Goal: Information Seeking & Learning: Learn about a topic

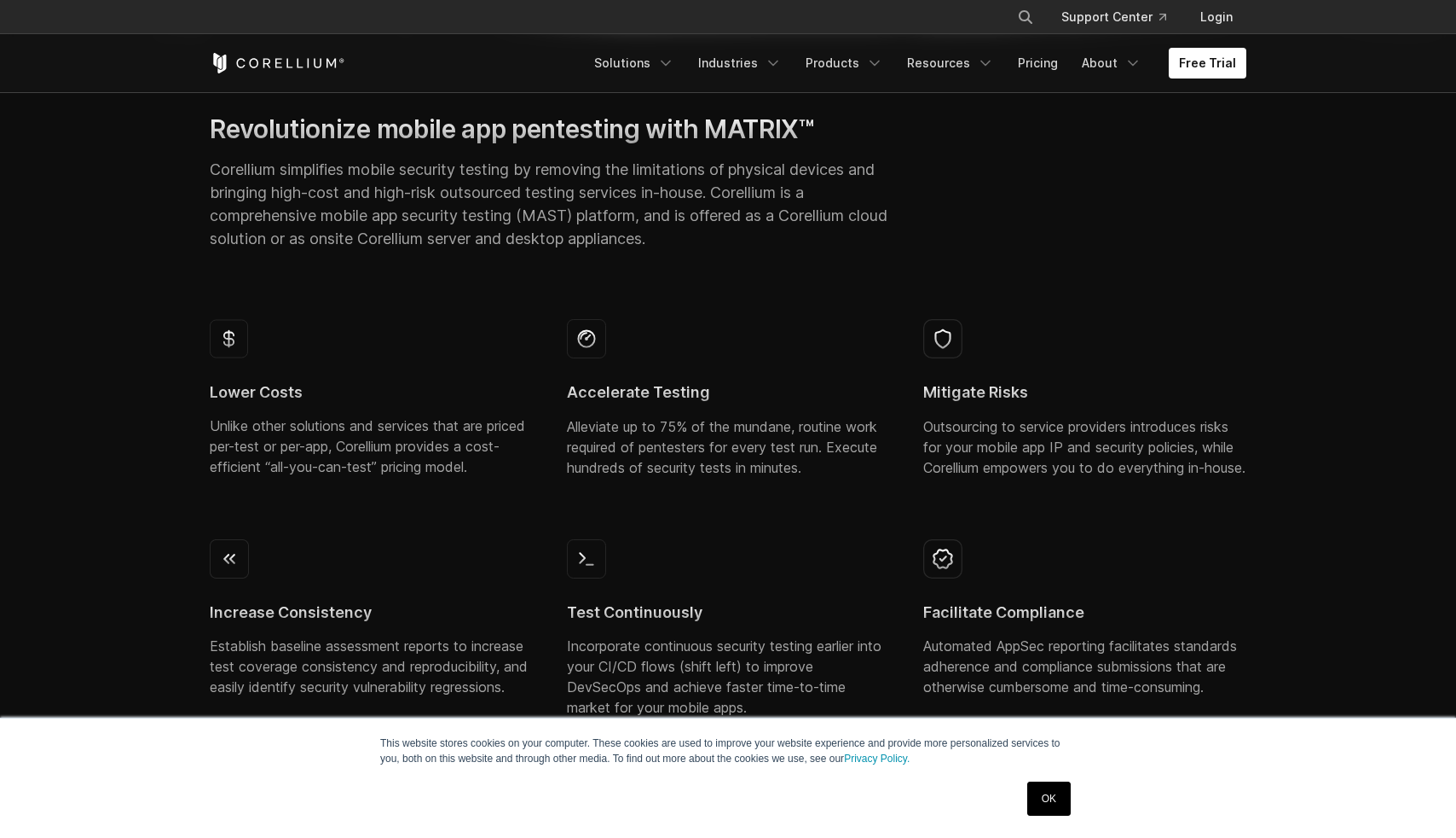
scroll to position [645, 0]
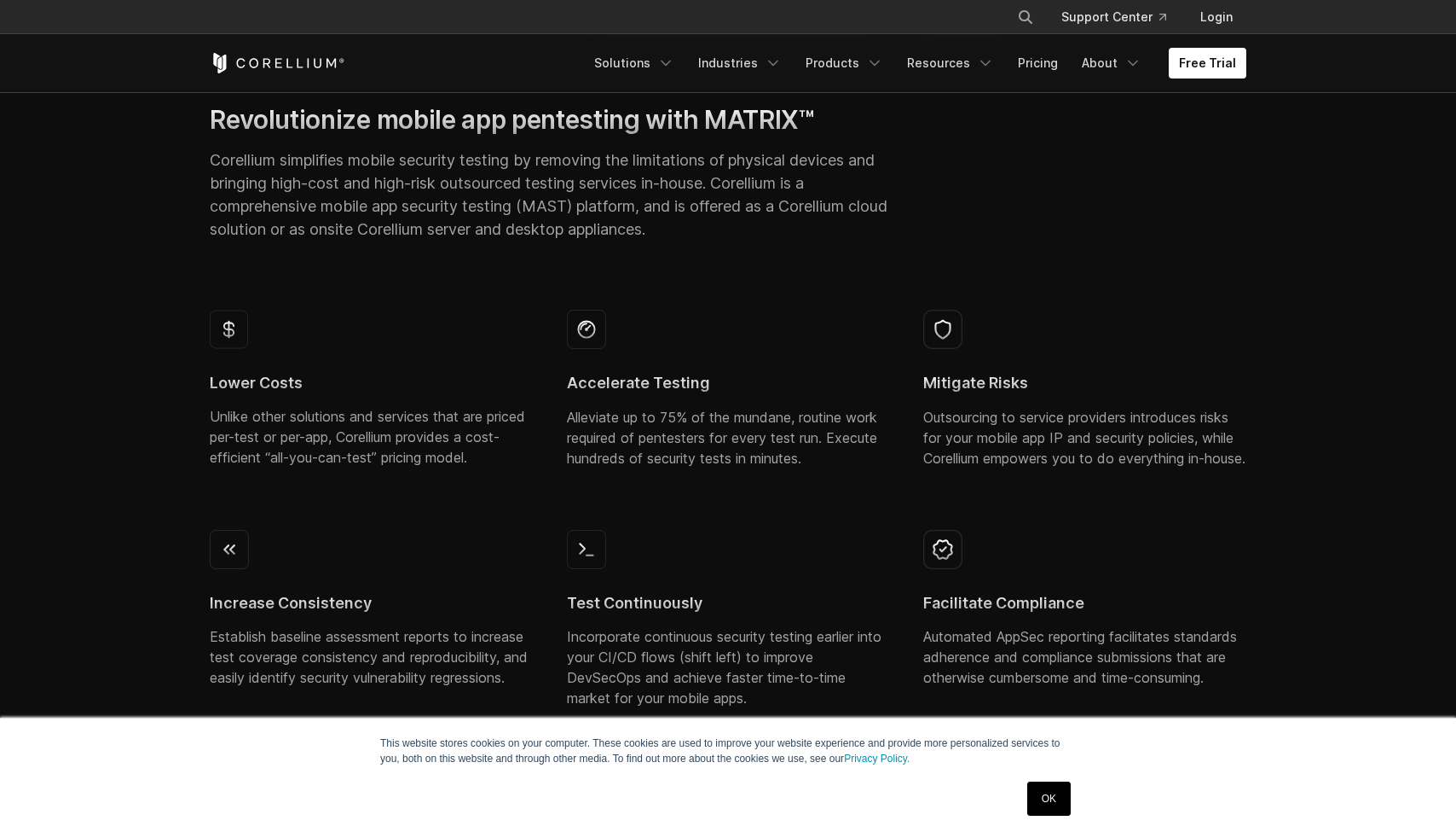
click at [1054, 814] on link "OK" at bounding box center [1049, 798] width 44 height 34
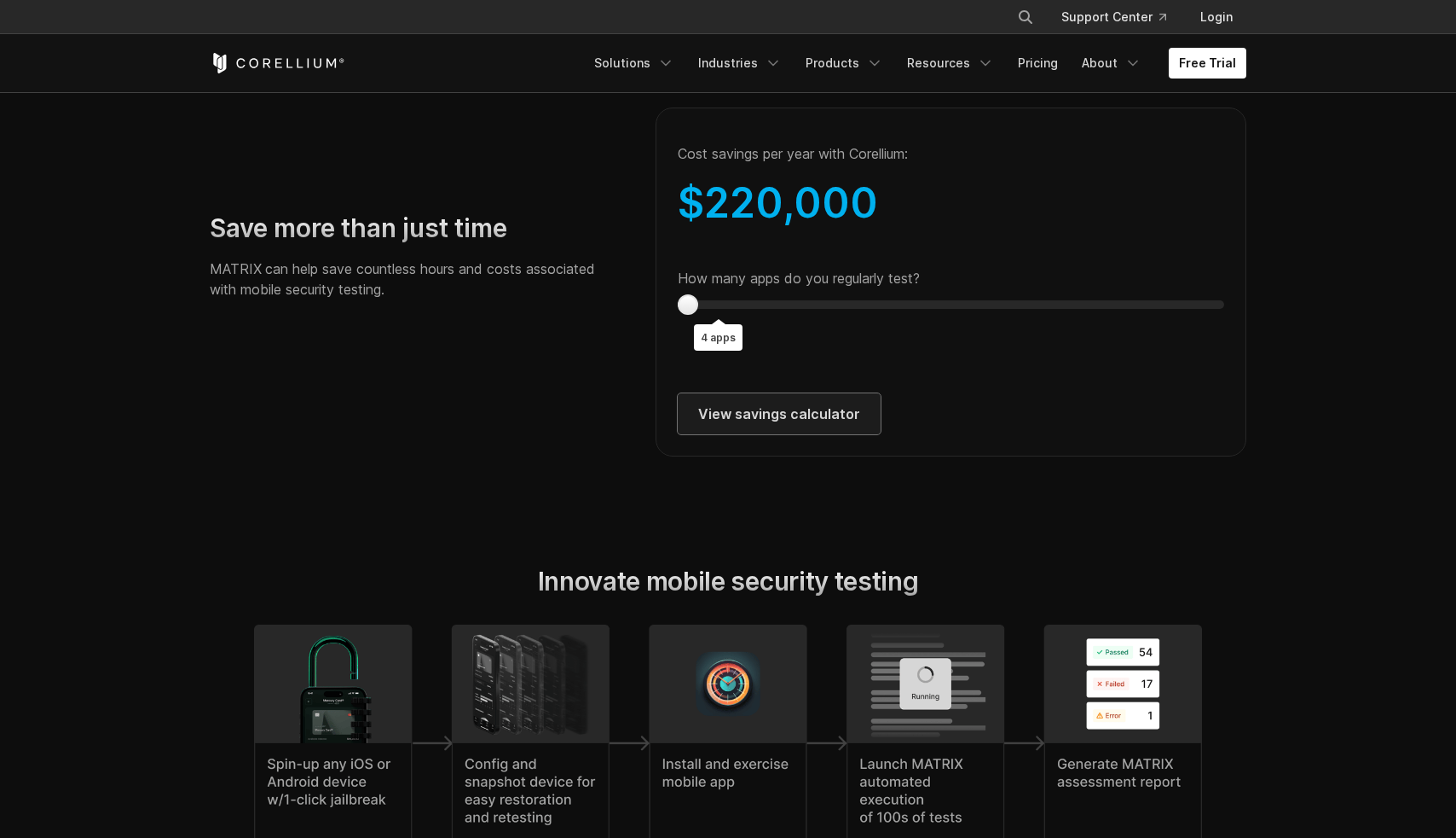
scroll to position [3119, 0]
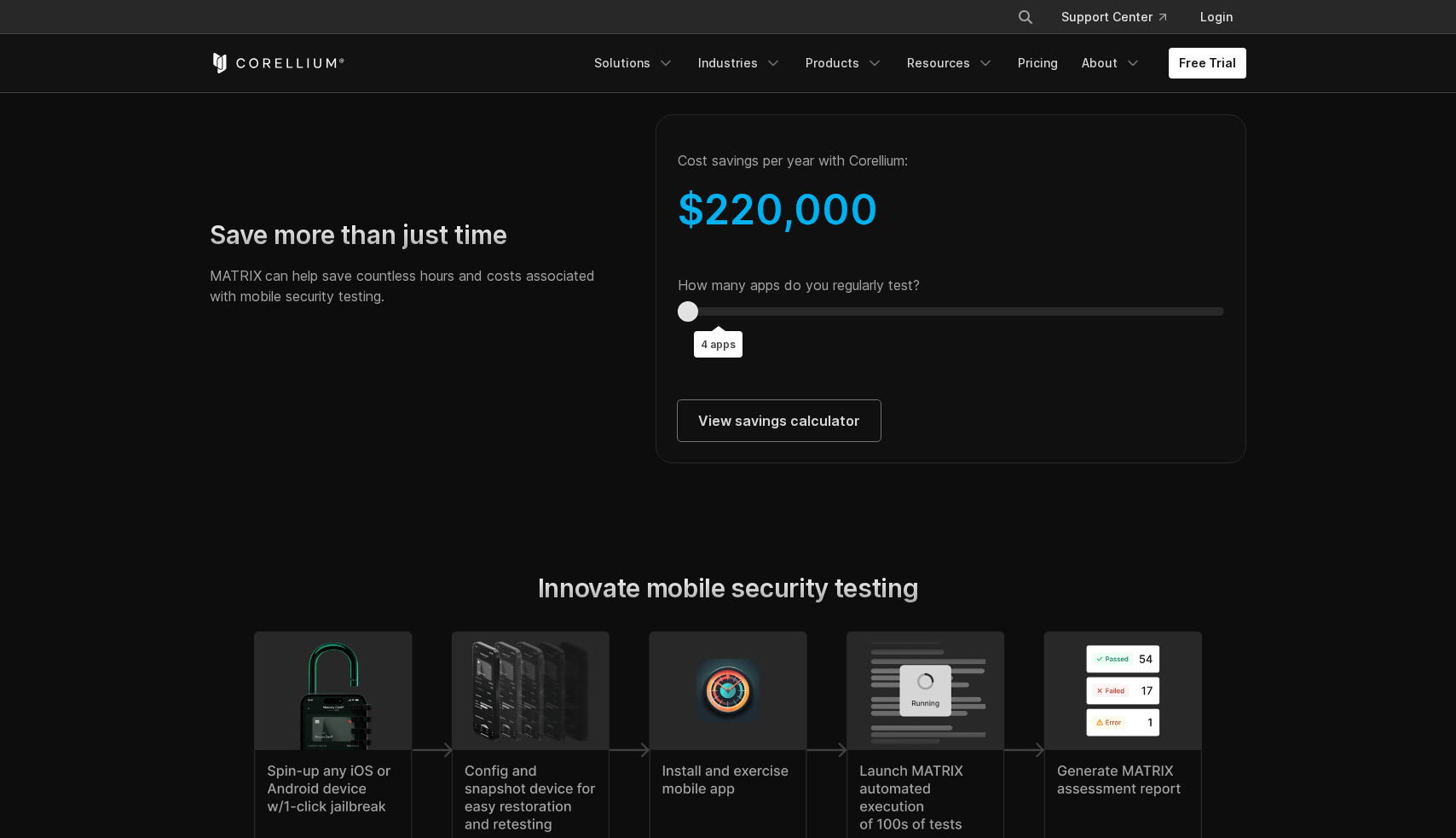
click at [590, 335] on div "Save more than just time MATRIX can help save countless hours and costs associa…" at bounding box center [728, 269] width 1071 height 388
click at [654, 328] on div "Time savings on internal security assessments Savings from automating mobile ap…" at bounding box center [951, 269] width 625 height 388
drag, startPoint x: 715, startPoint y: 224, endPoint x: 854, endPoint y: 232, distance: 139.2
click at [870, 232] on span "220,000" at bounding box center [792, 209] width 174 height 51
drag, startPoint x: 465, startPoint y: 335, endPoint x: 465, endPoint y: 412, distance: 77.0
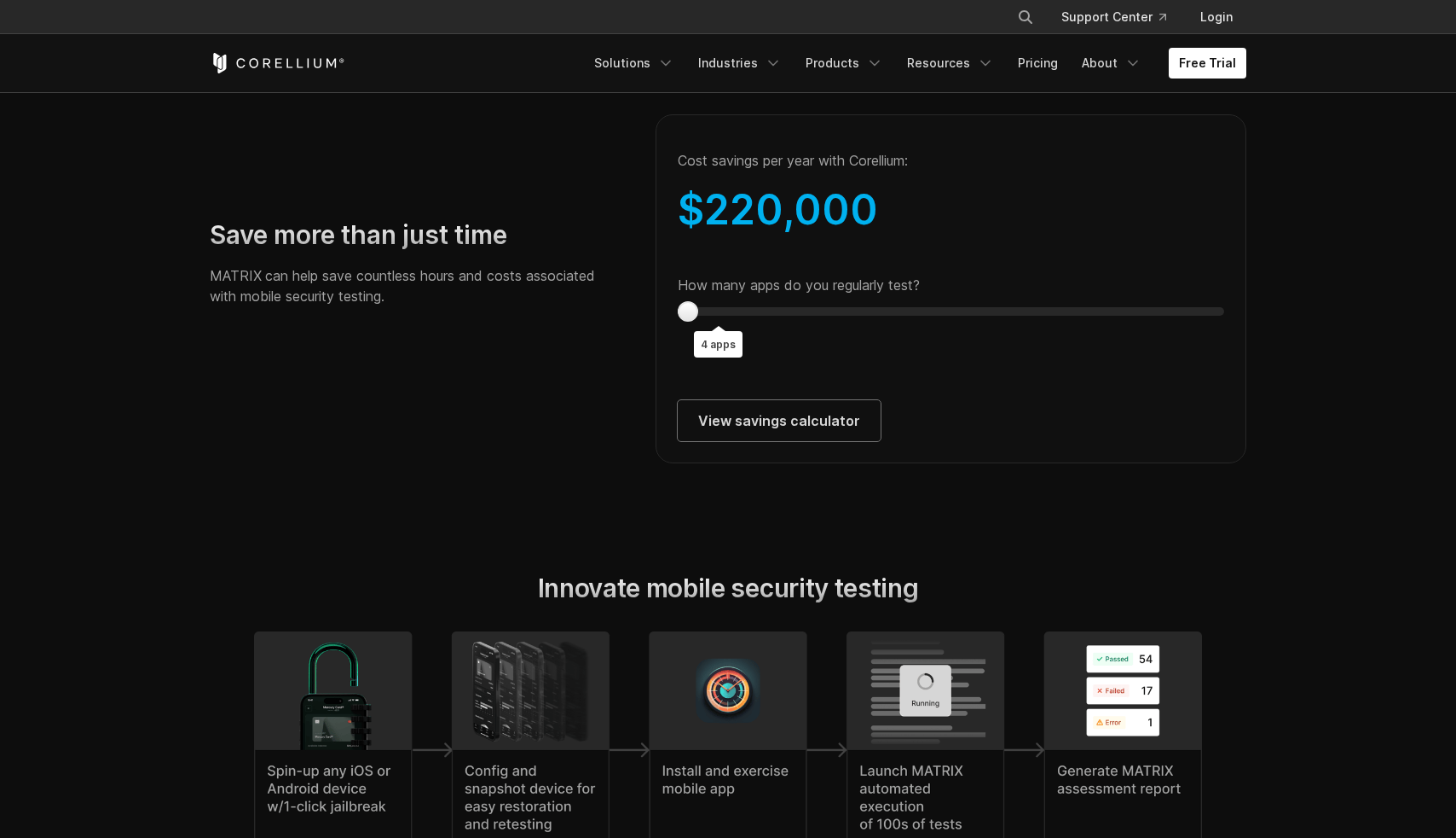
click at [465, 320] on div "Save more than just time MATRIX can help save countless hours and costs associa…" at bounding box center [415, 270] width 446 height 101
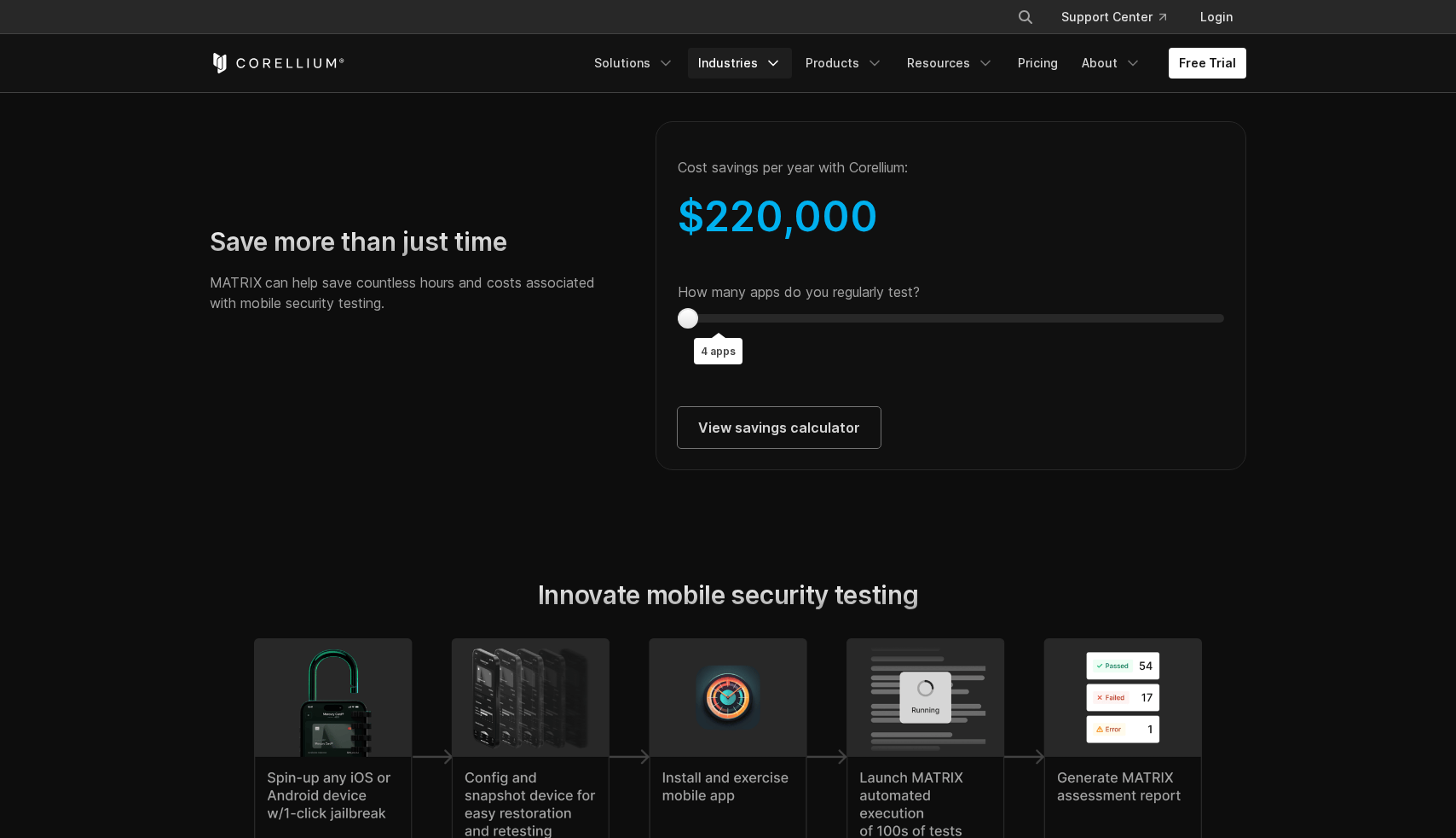
click at [782, 57] on icon "Navigation Menu" at bounding box center [773, 64] width 17 height 17
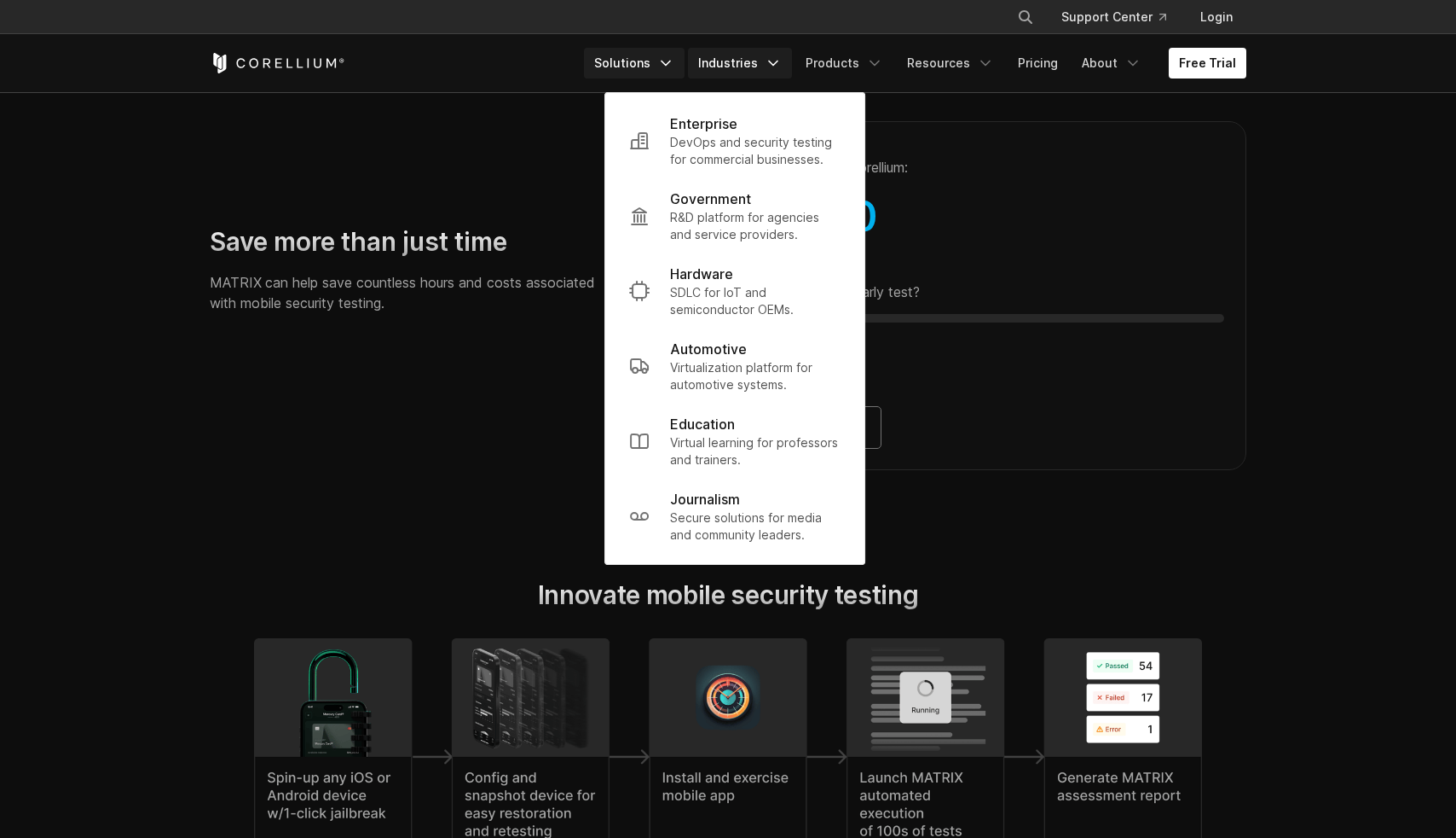
click at [644, 64] on link "Solutions" at bounding box center [635, 63] width 101 height 30
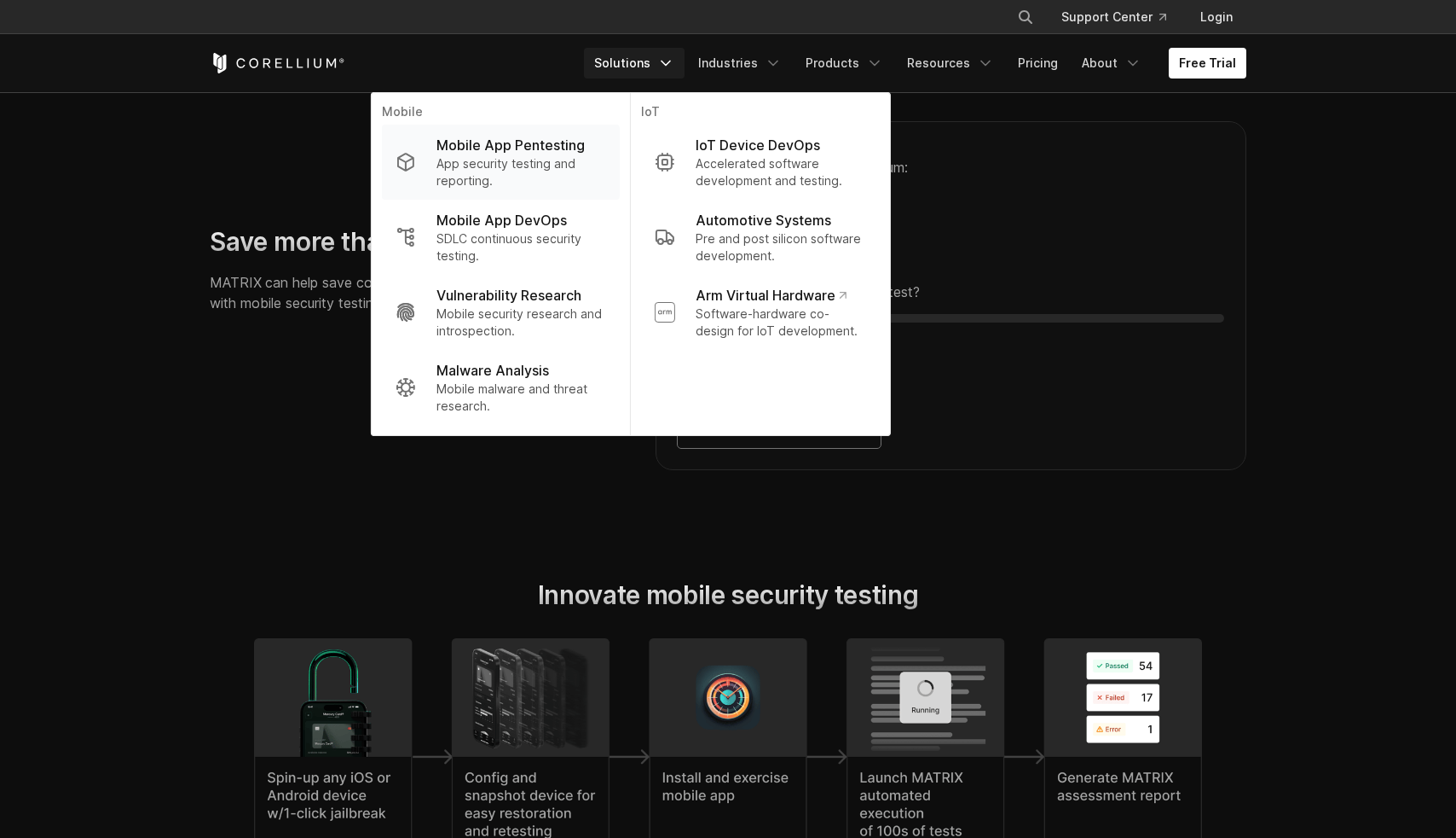
click at [551, 152] on p "Mobile App Pentesting" at bounding box center [510, 145] width 148 height 20
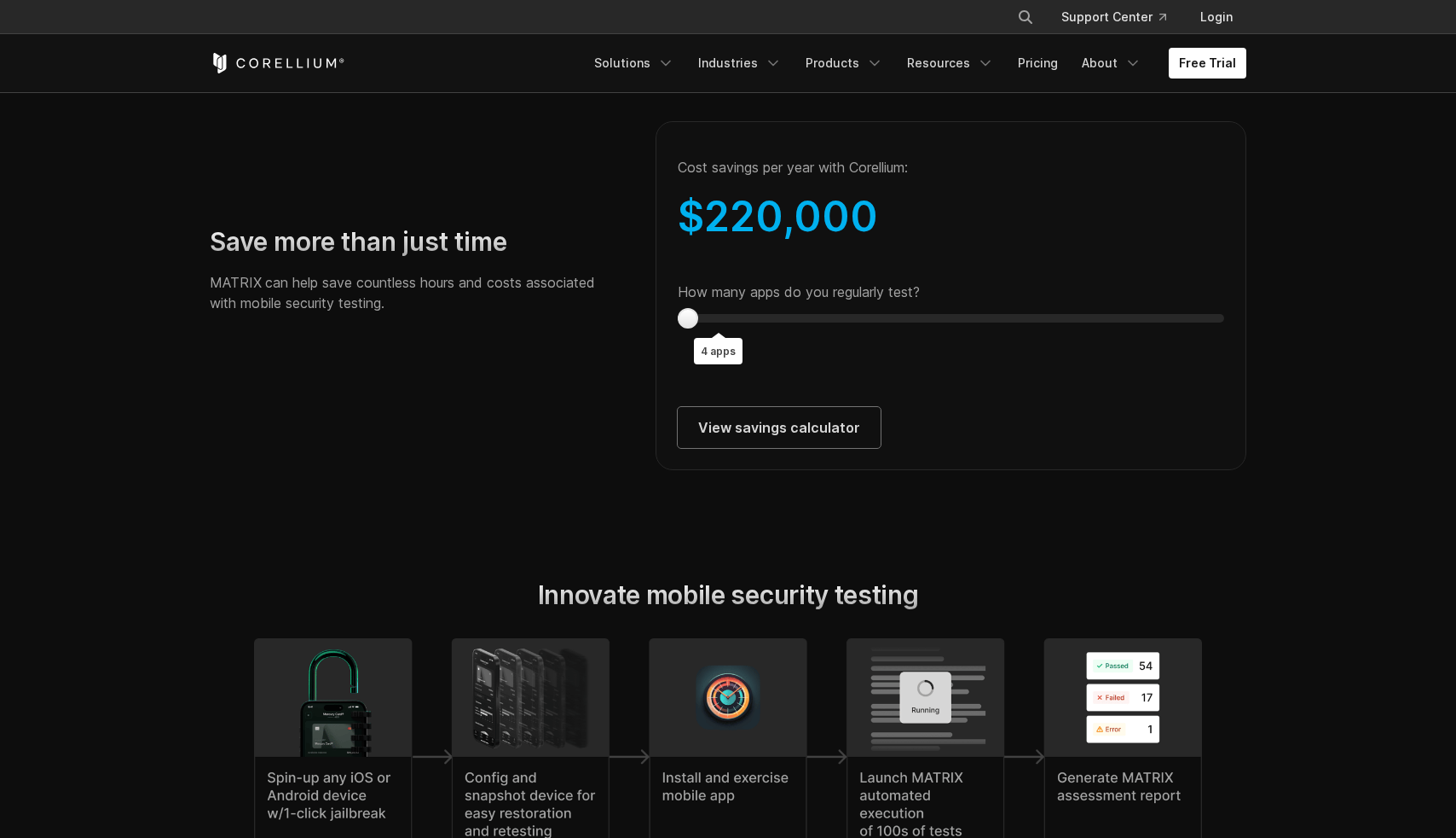
scroll to position [3117, 0]
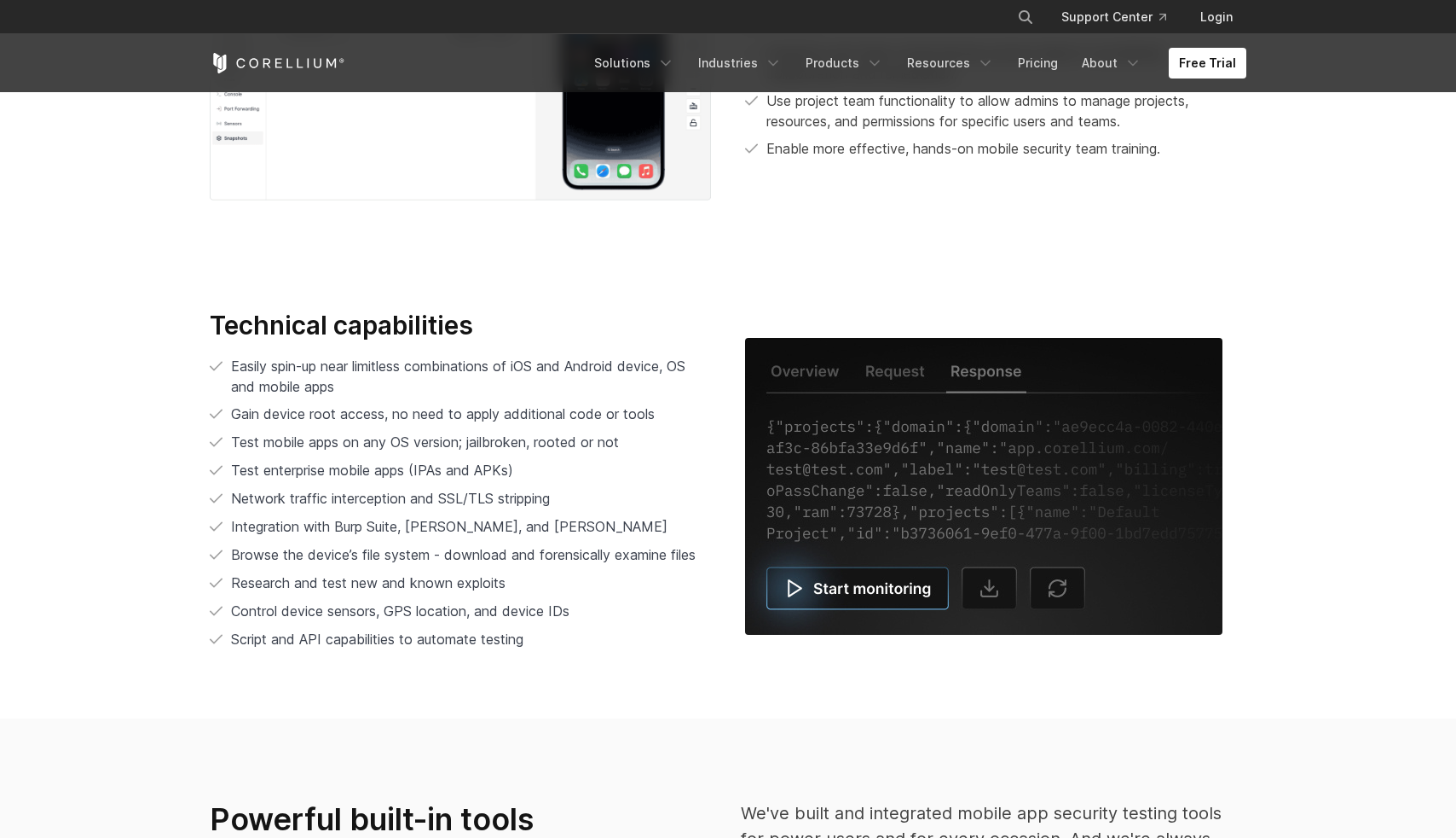
scroll to position [3433, 0]
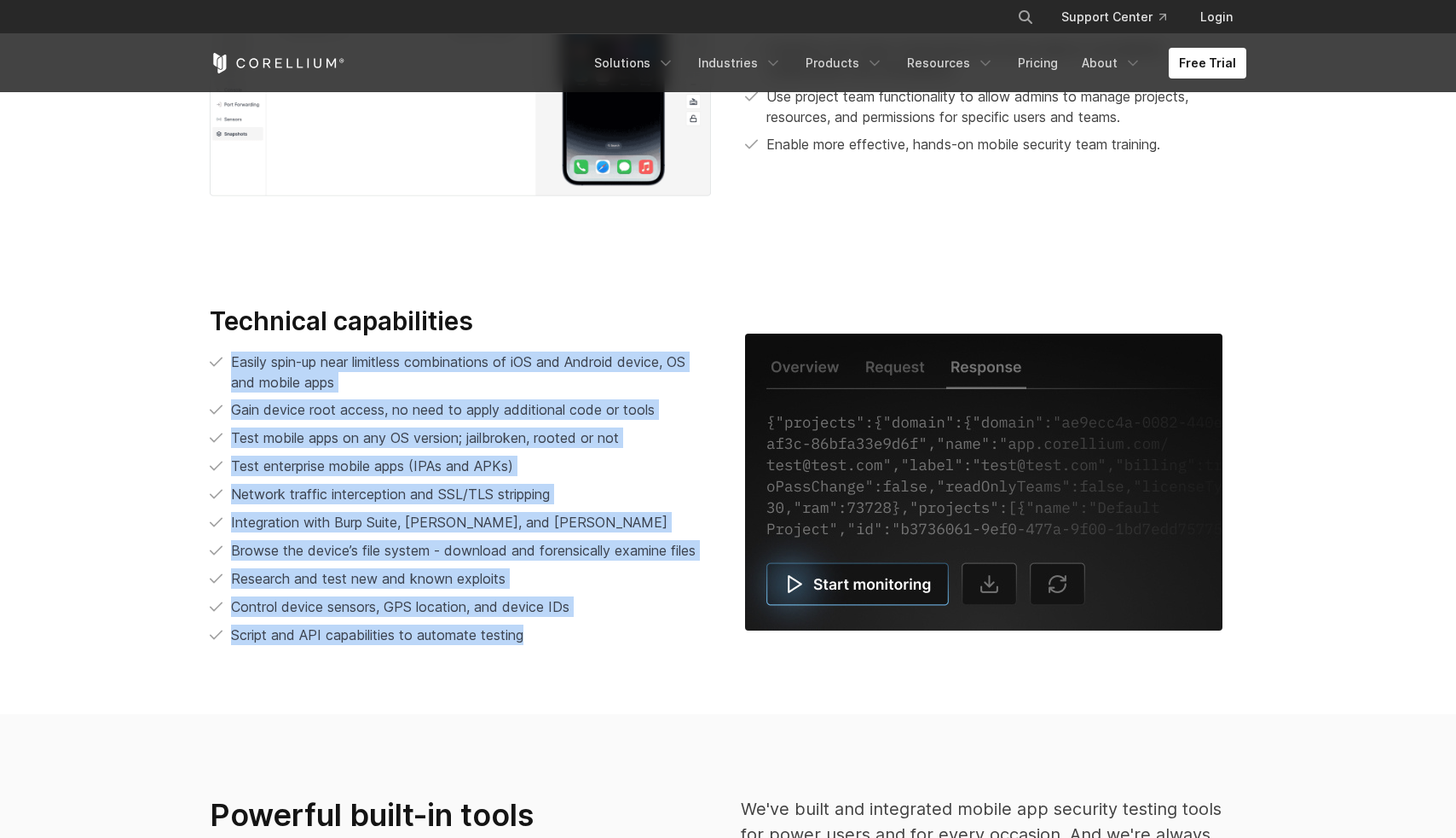
drag, startPoint x: 233, startPoint y: 370, endPoint x: 501, endPoint y: 645, distance: 384.0
click at [503, 653] on div "Technical capabilities Easily spin-up near limitless combinations of iOS and An…" at bounding box center [460, 483] width 536 height 354
drag, startPoint x: 502, startPoint y: 633, endPoint x: 475, endPoint y: 607, distance: 37.5
click at [502, 633] on span "Script and API capabilities to automate testing" at bounding box center [377, 635] width 293 height 17
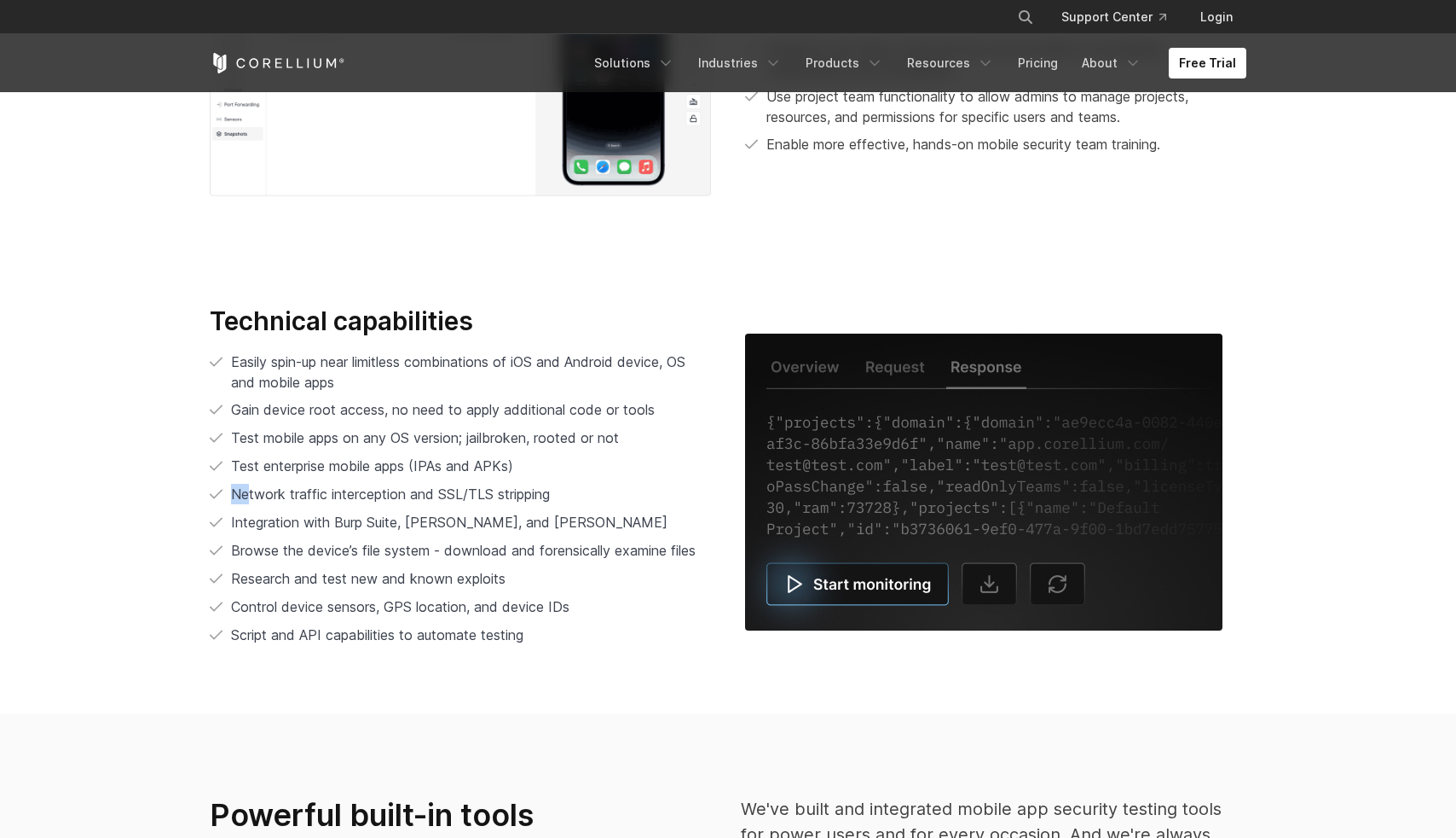
drag, startPoint x: 578, startPoint y: 487, endPoint x: 246, endPoint y: 492, distance: 332.0
click at [246, 492] on li "Network traffic interception and SSL/TLS stripping" at bounding box center [461, 494] width 502 height 21
click at [421, 533] on ul "Easily spin-up near limitless combinations of iOS and Android device, OS and mo…" at bounding box center [461, 498] width 502 height 294
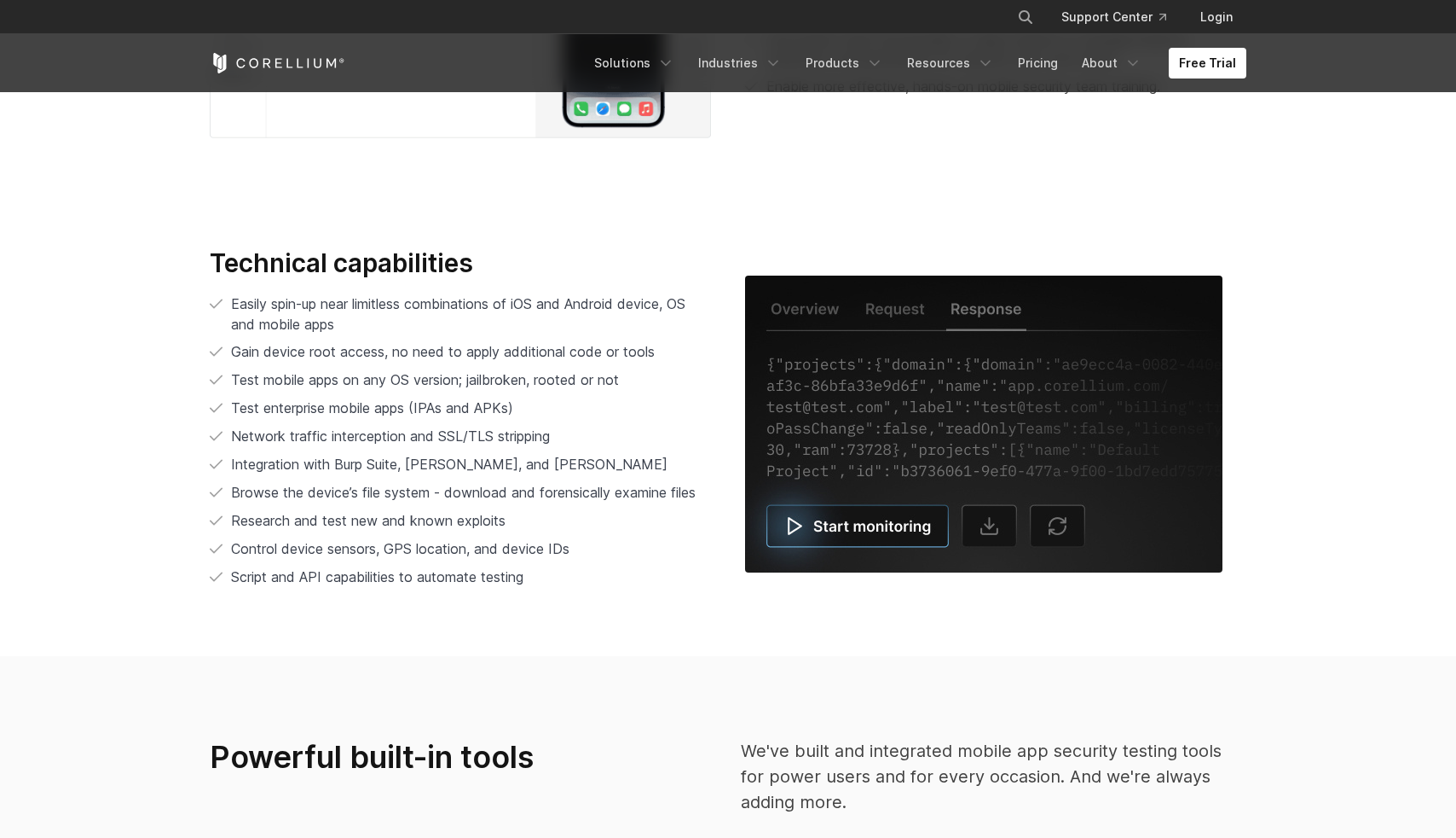
scroll to position [3509, 0]
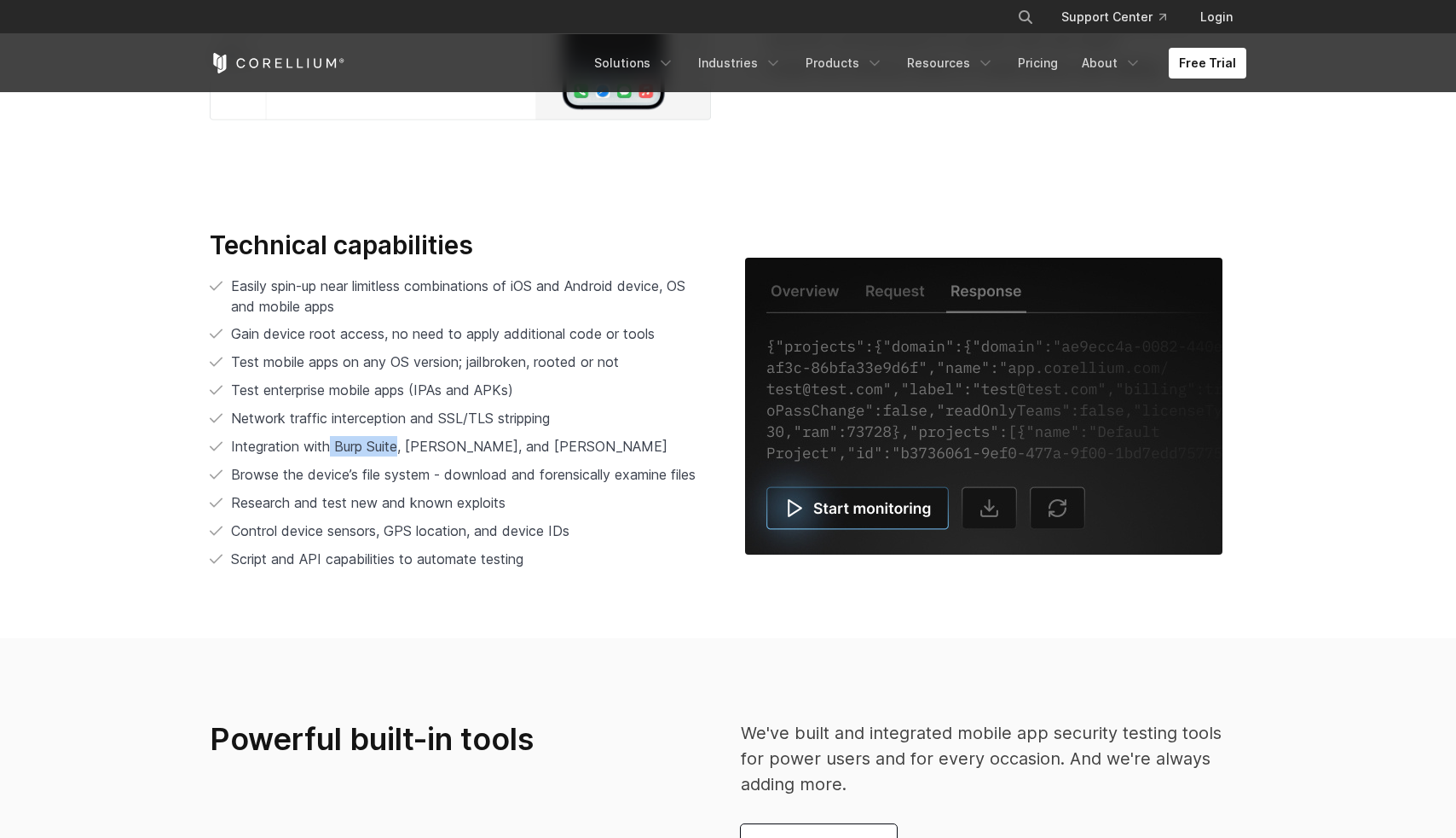
drag, startPoint x: 340, startPoint y: 445, endPoint x: 404, endPoint y: 447, distance: 64.0
click at [404, 447] on span "Integration with Burp Suite, Charles Proxy, and Frida" at bounding box center [448, 446] width 436 height 17
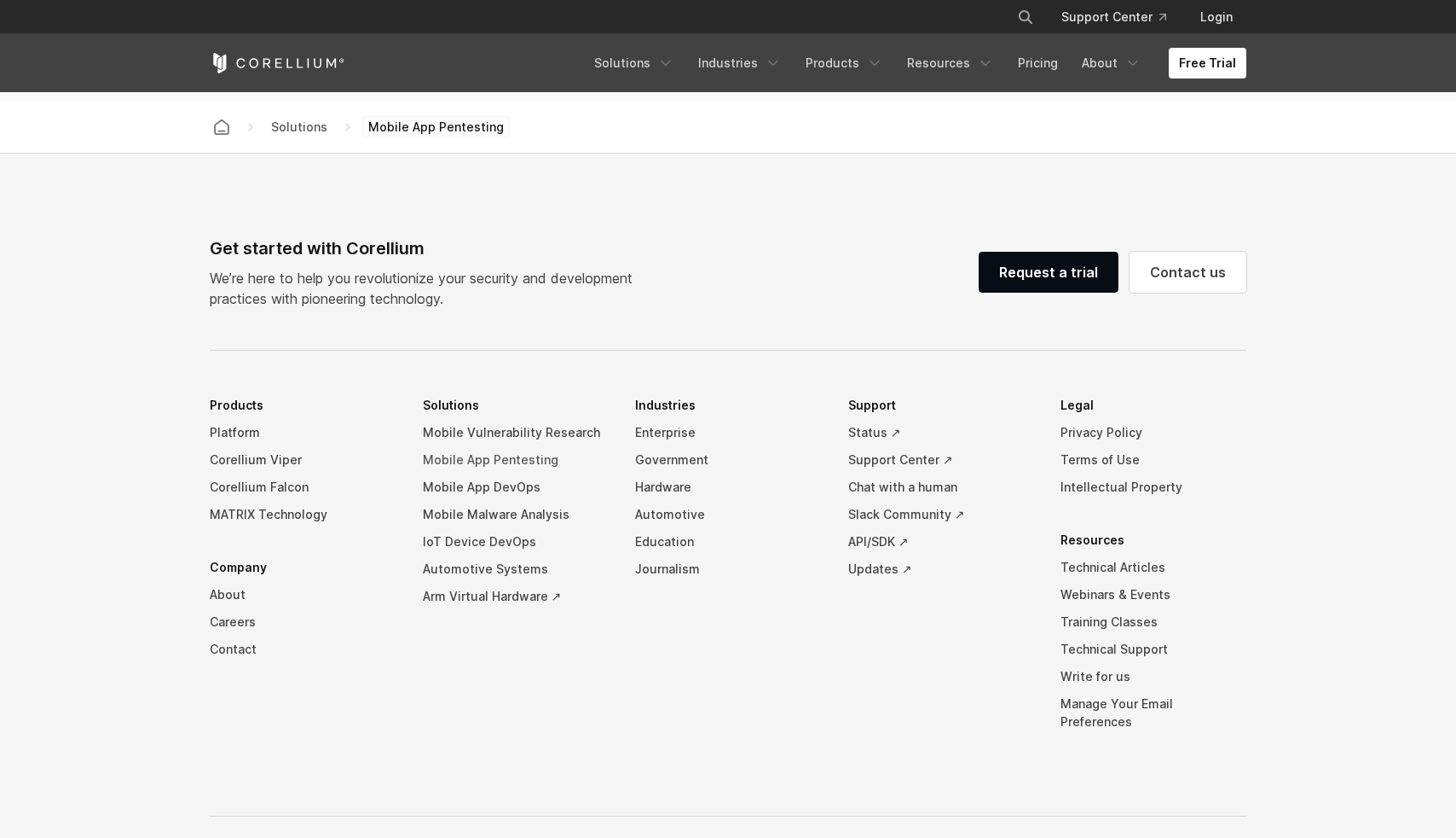
scroll to position [5329, 0]
click at [246, 510] on link "MATRIX Technology" at bounding box center [302, 511] width 185 height 27
click at [243, 457] on link "Corellium Viper" at bounding box center [302, 456] width 185 height 27
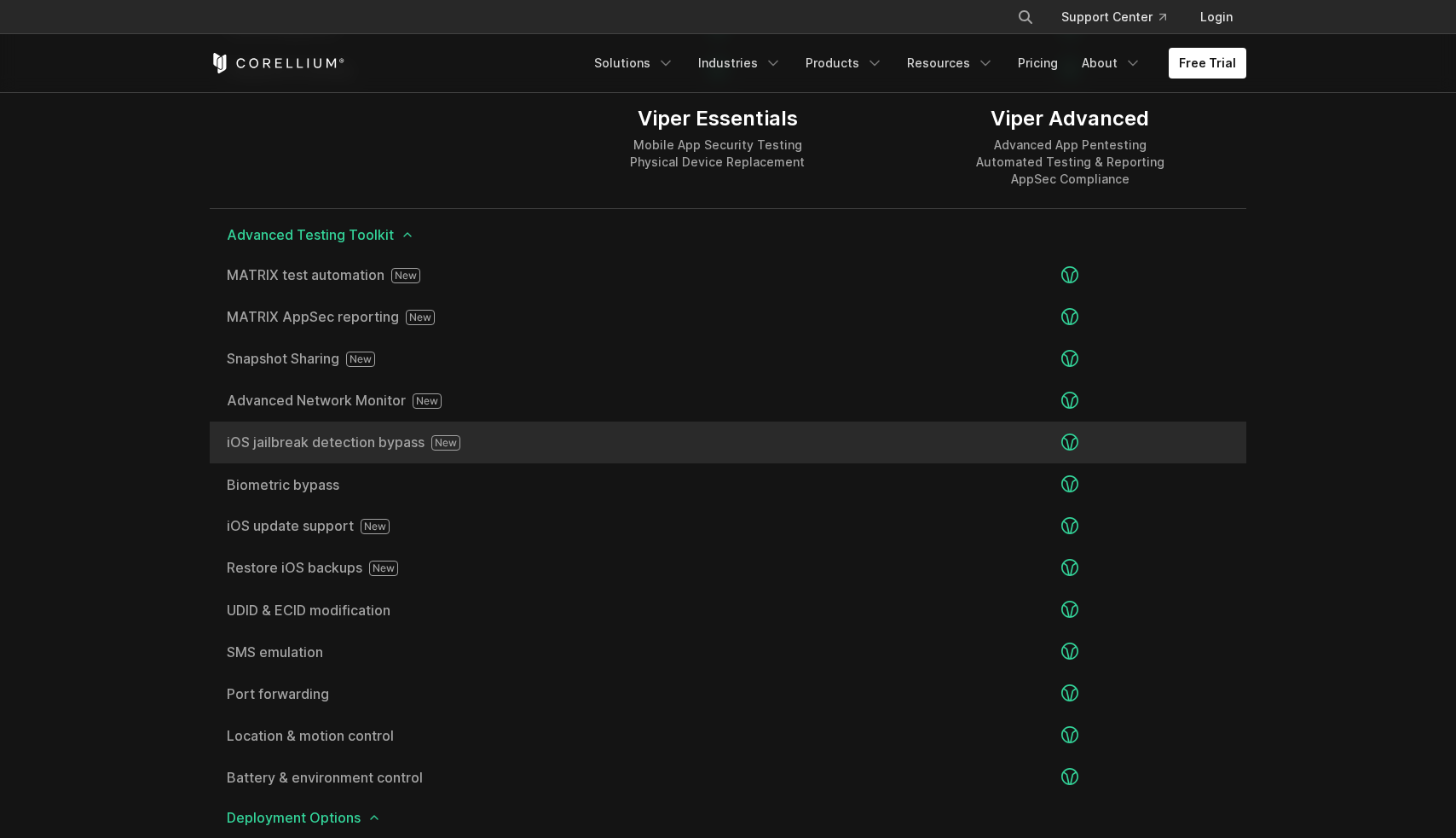
scroll to position [2882, 0]
drag, startPoint x: 249, startPoint y: 443, endPoint x: 374, endPoint y: 424, distance: 126.4
click at [438, 436] on span "iOS jailbreak detection bypass" at bounding box center [375, 441] width 298 height 16
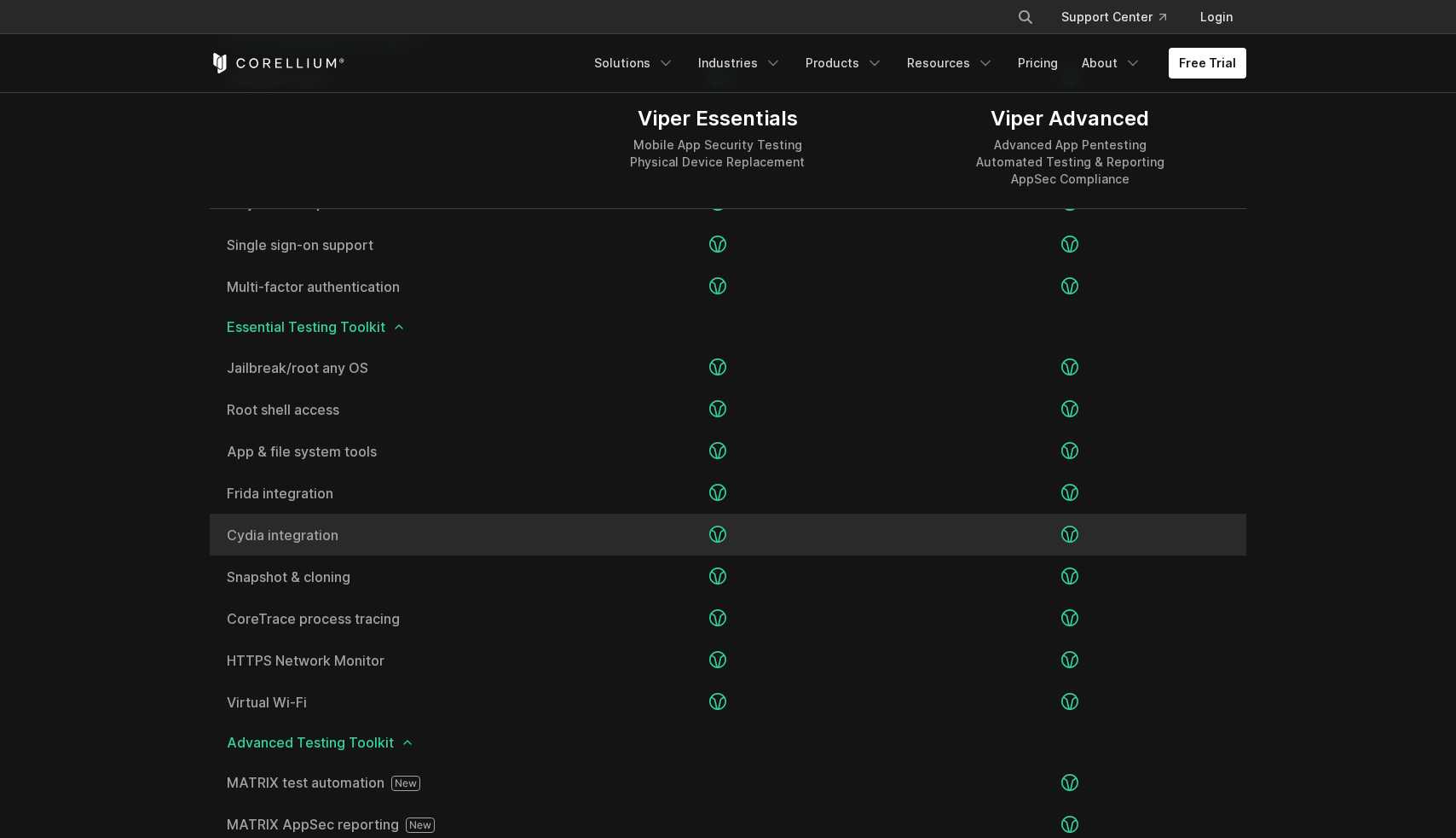
scroll to position [2230, 0]
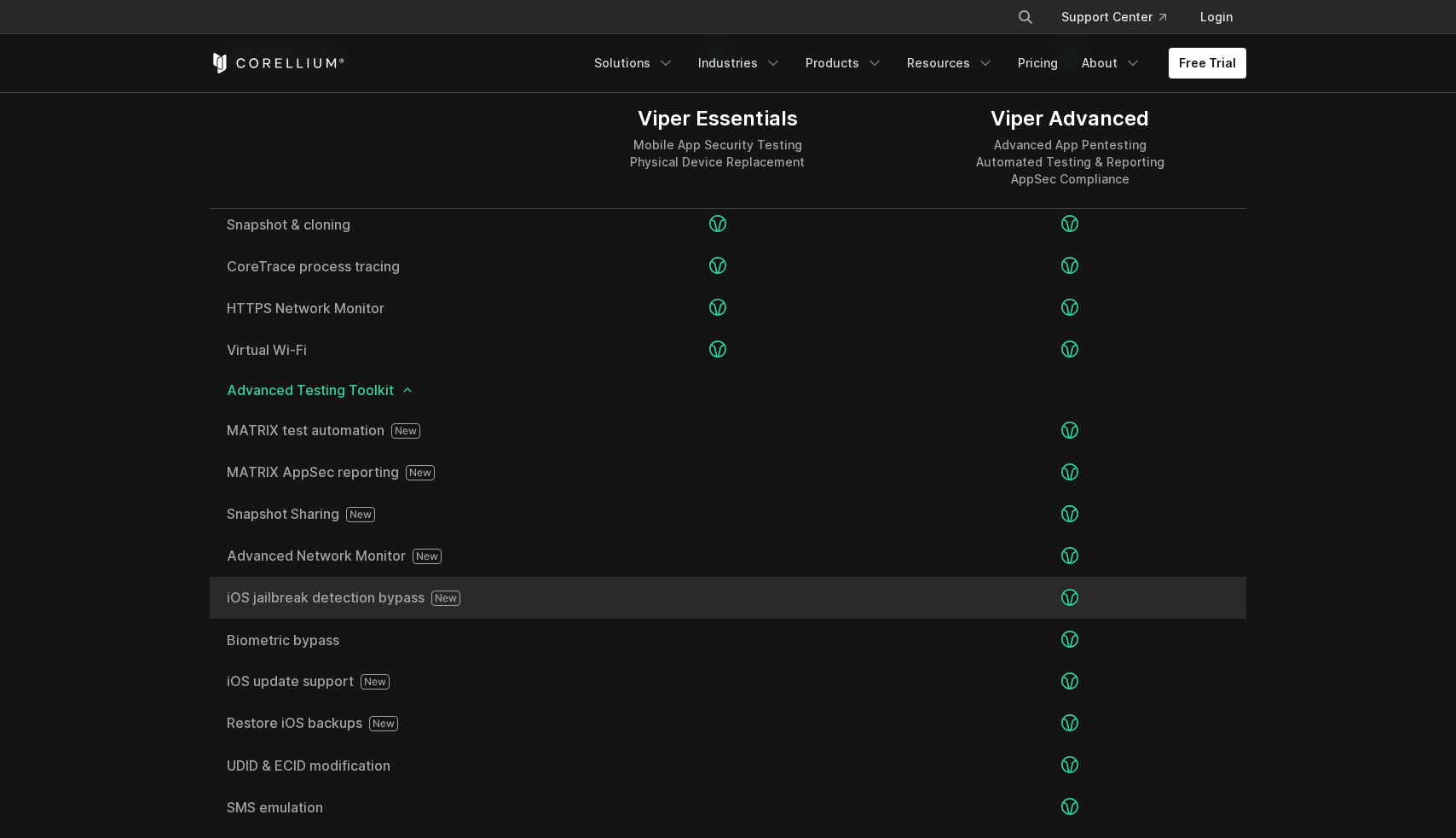
click at [281, 591] on span "iOS jailbreak detection bypass" at bounding box center [375, 598] width 298 height 16
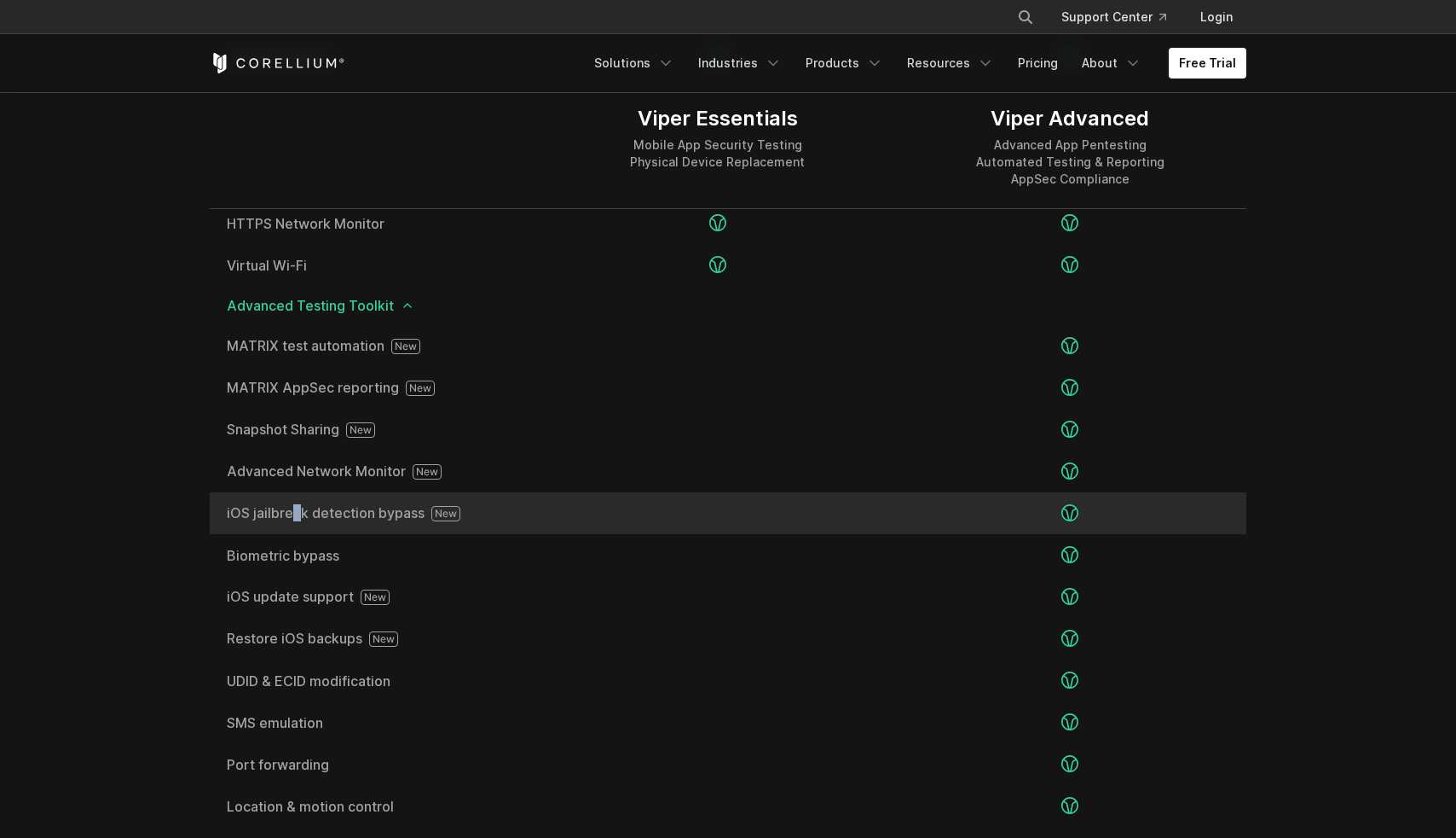
scroll to position [2811, 0]
drag, startPoint x: 242, startPoint y: 511, endPoint x: 426, endPoint y: 510, distance: 184.0
click at [426, 510] on span "iOS jailbreak detection bypass" at bounding box center [375, 513] width 298 height 16
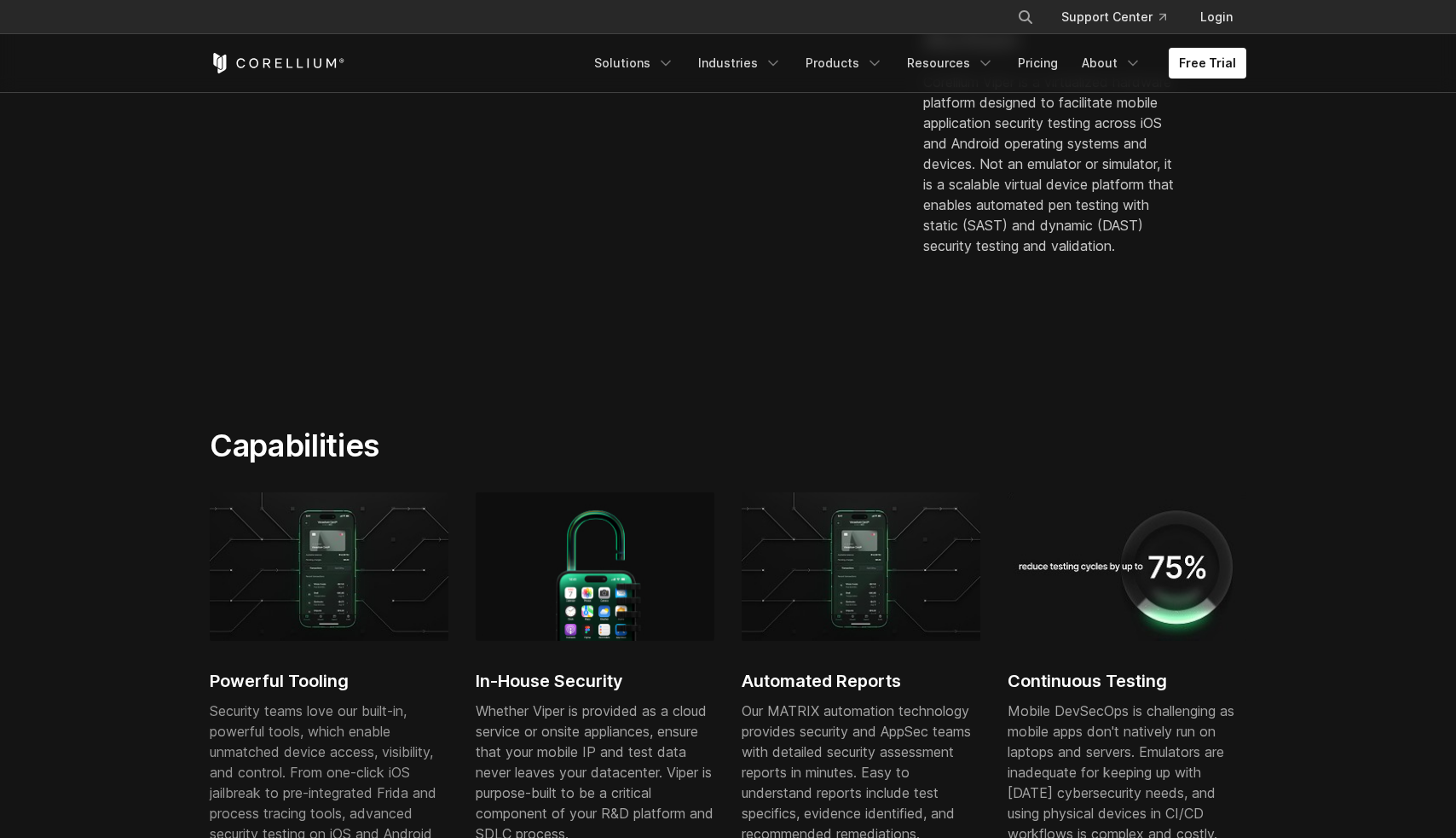
scroll to position [0, 0]
